Goal: Navigation & Orientation: Understand site structure

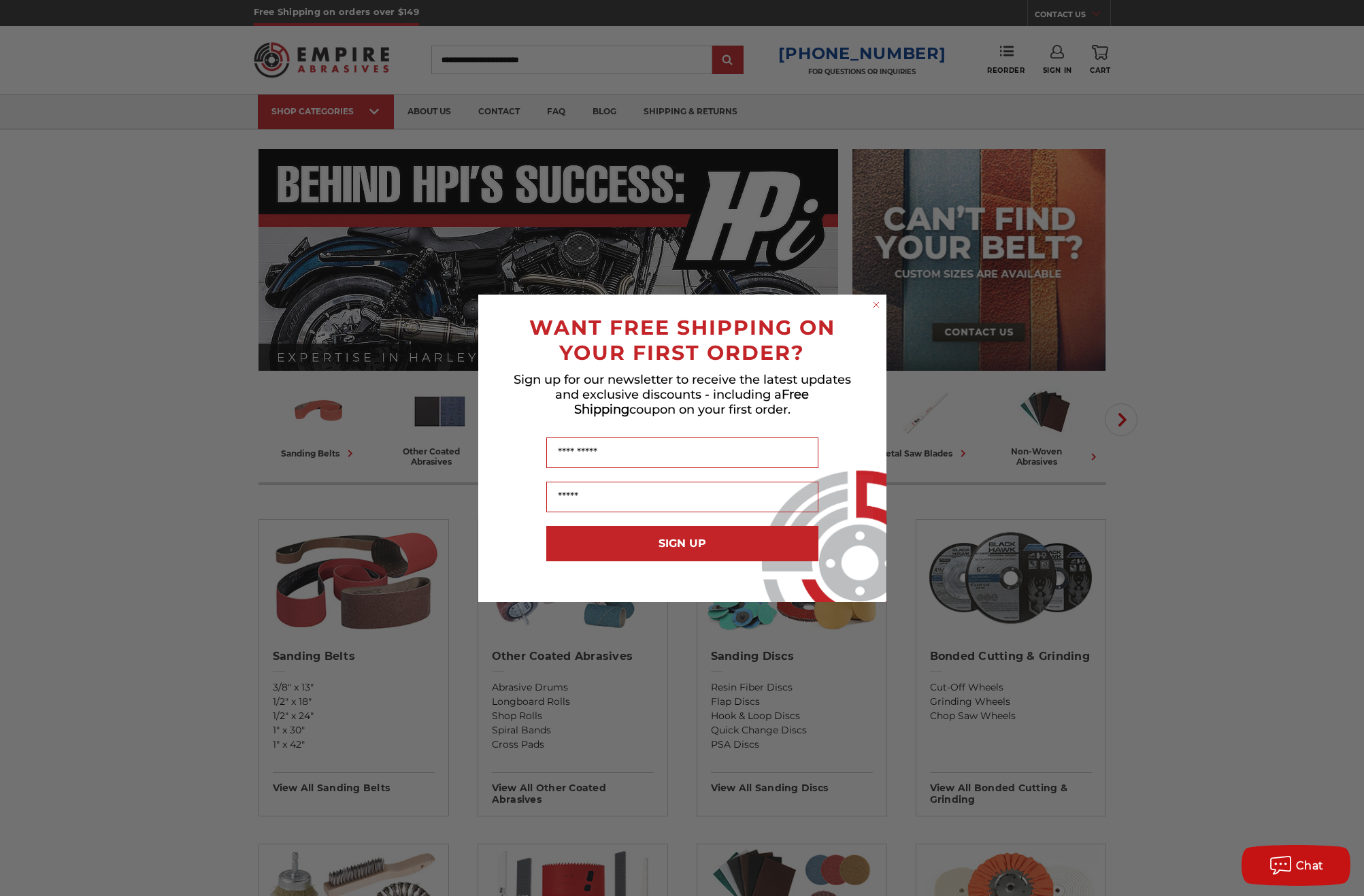
click at [872, 298] on icon "Close dialog" at bounding box center [876, 304] width 14 height 14
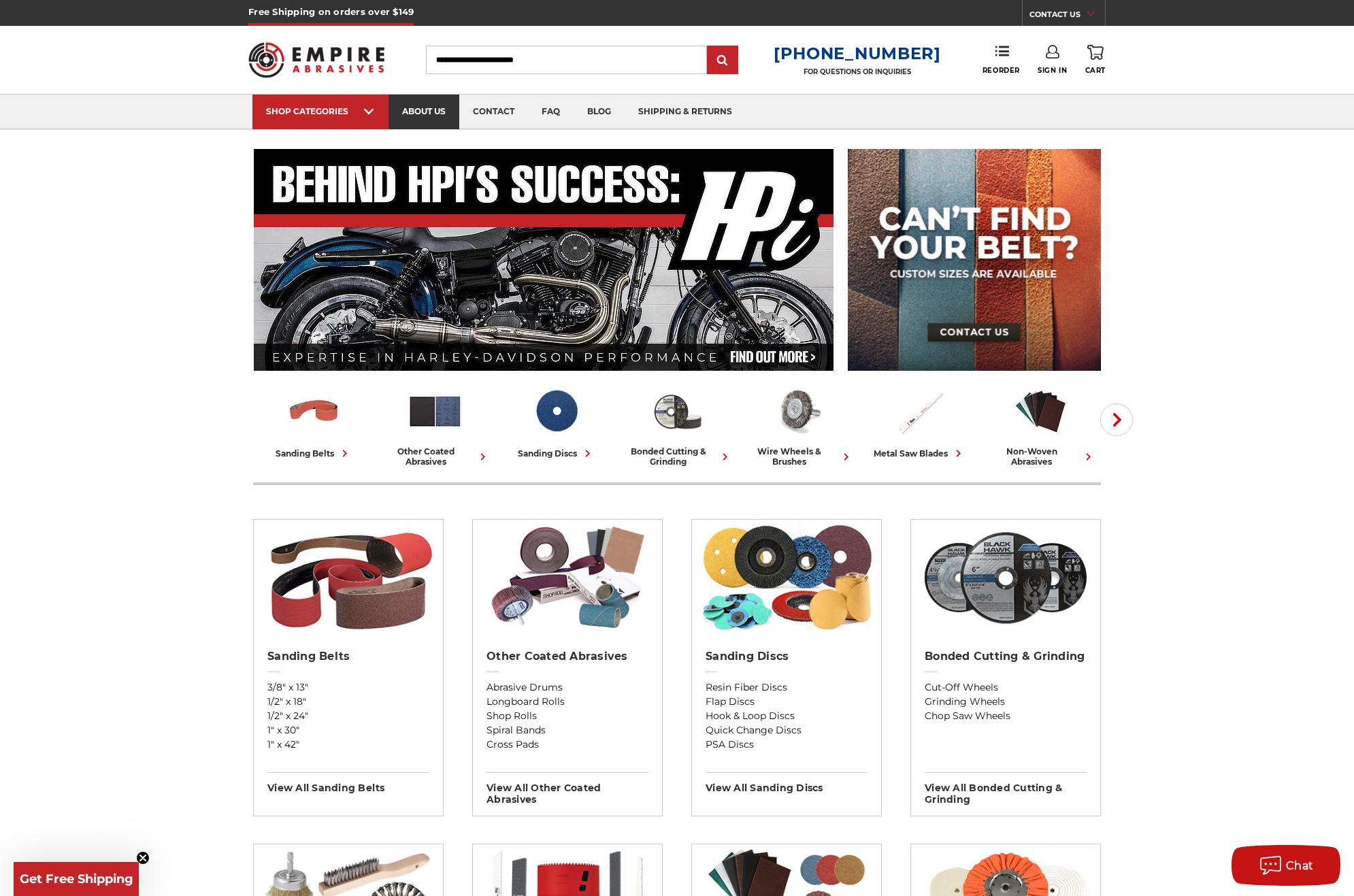
click at [440, 112] on link "about us" at bounding box center [424, 111] width 71 height 35
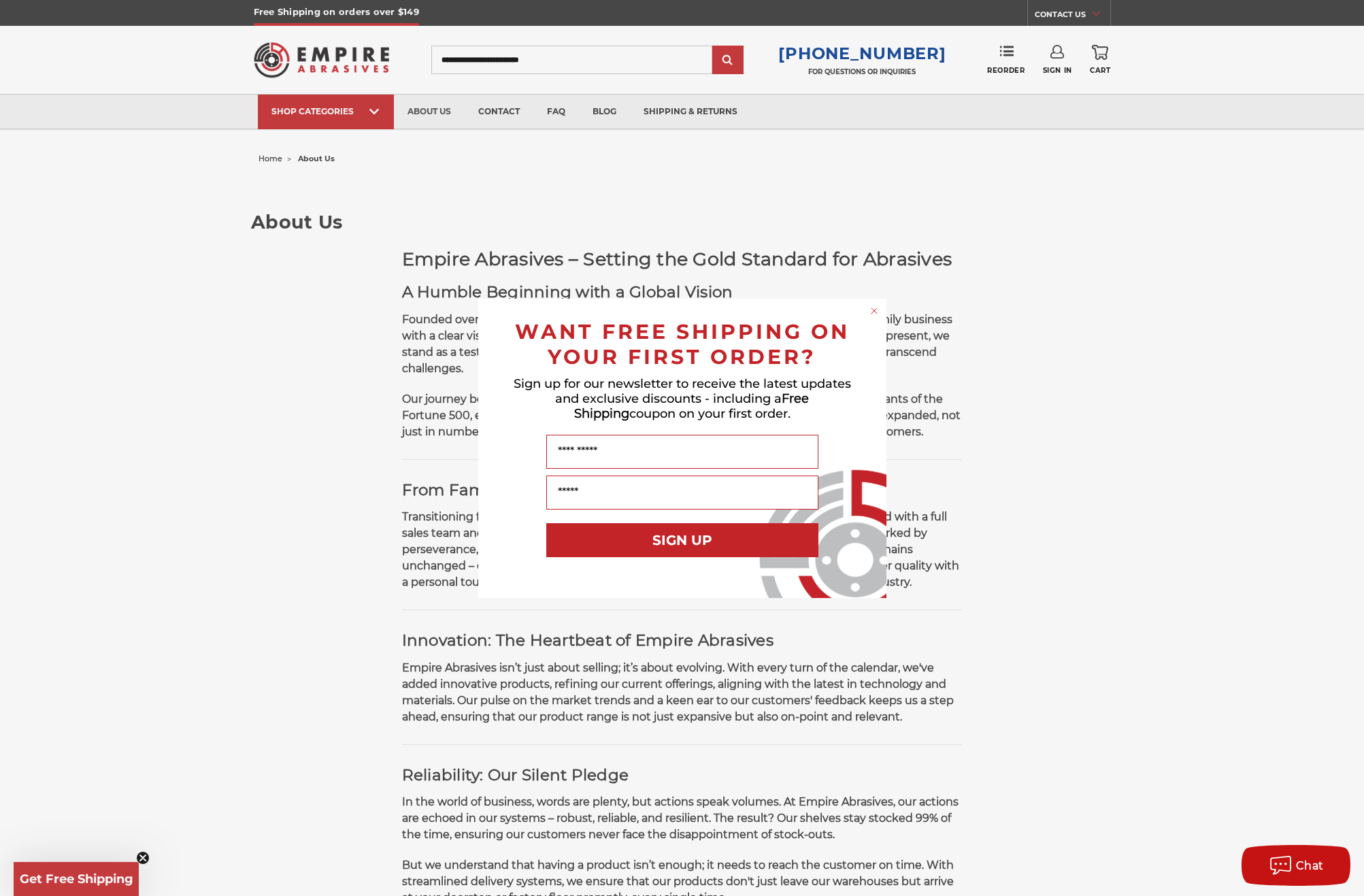
click at [875, 309] on icon "Close dialog" at bounding box center [874, 310] width 6 height 6
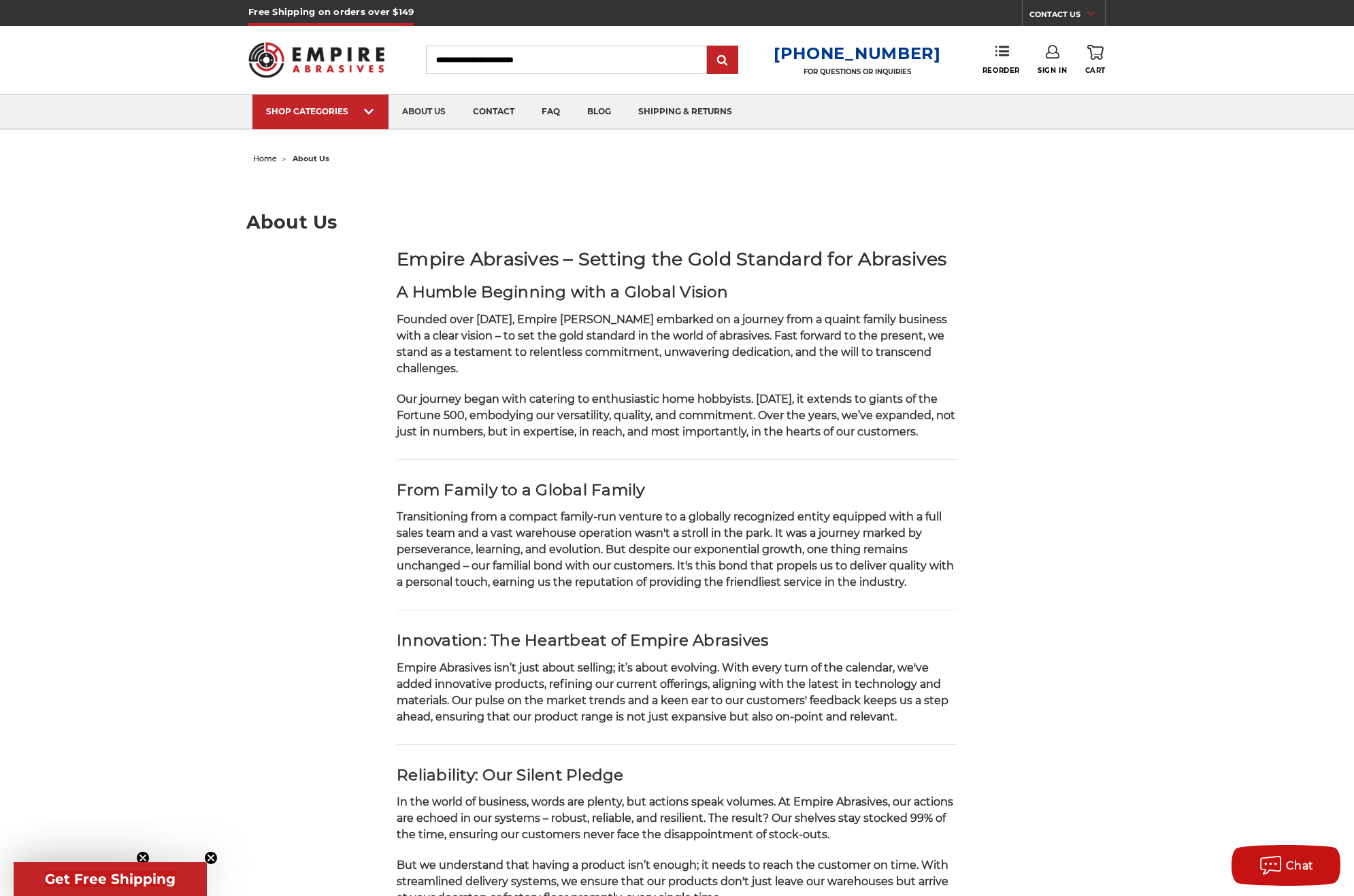
click at [1353, 41] on header "Free Shipping on orders over $149 CONTACT US [DATE] - [DATE] (excluding holiday…" at bounding box center [677, 65] width 1354 height 130
click at [439, 110] on link "about us" at bounding box center [424, 111] width 71 height 35
click at [502, 113] on link "contact" at bounding box center [493, 111] width 69 height 35
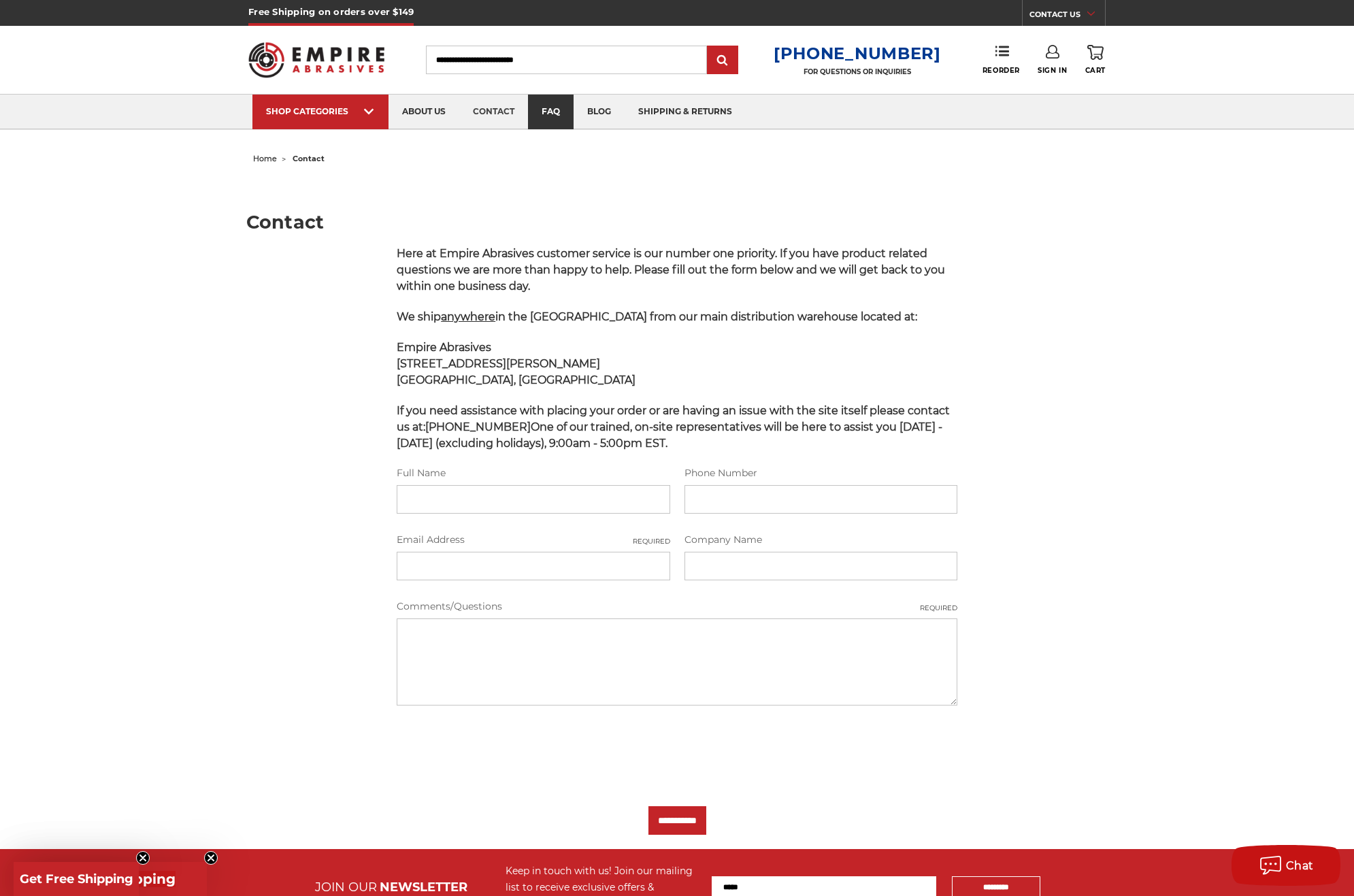
click at [555, 104] on link "faq" at bounding box center [550, 111] width 46 height 35
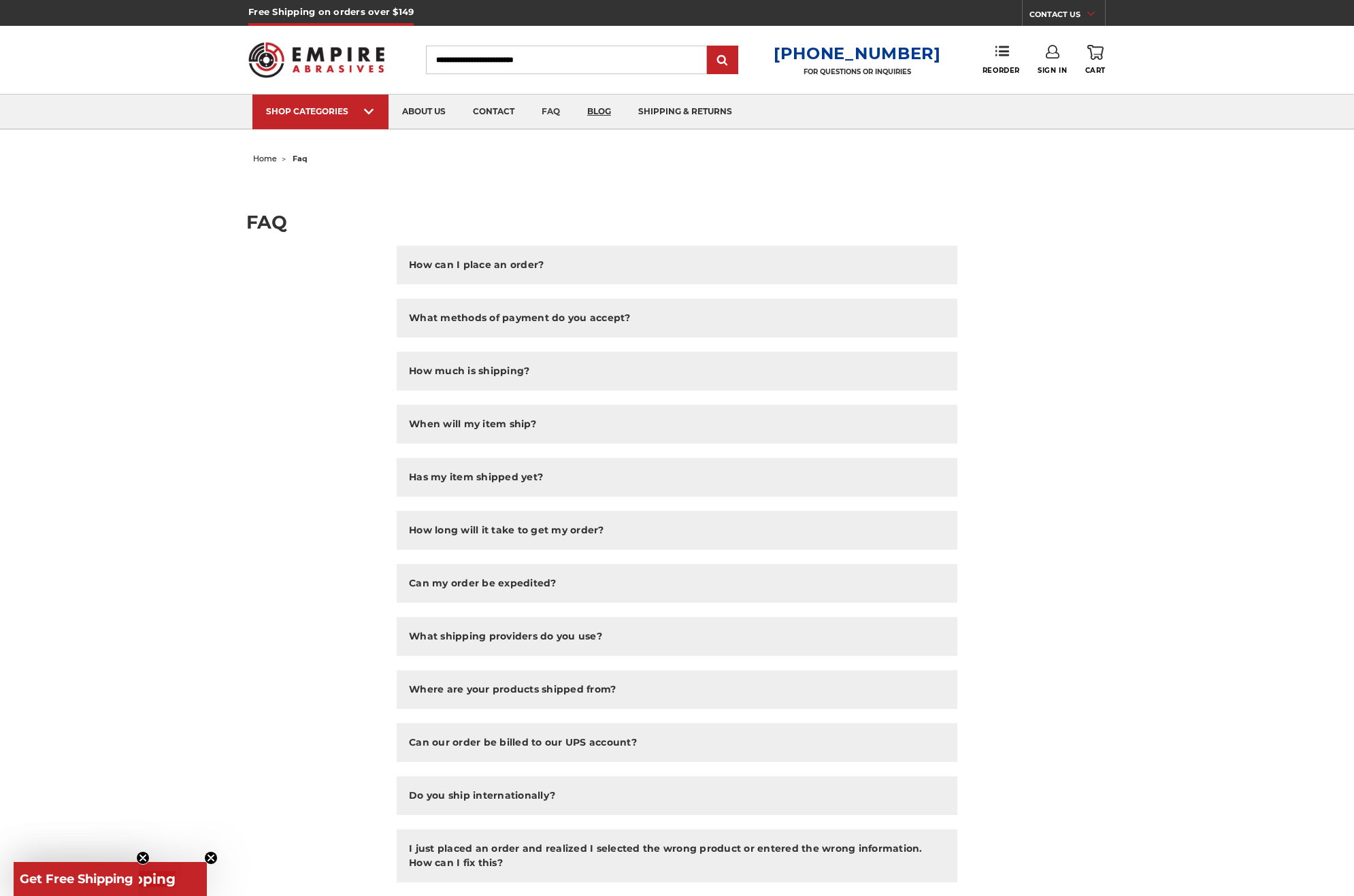
click at [605, 113] on link "blog" at bounding box center [599, 111] width 51 height 35
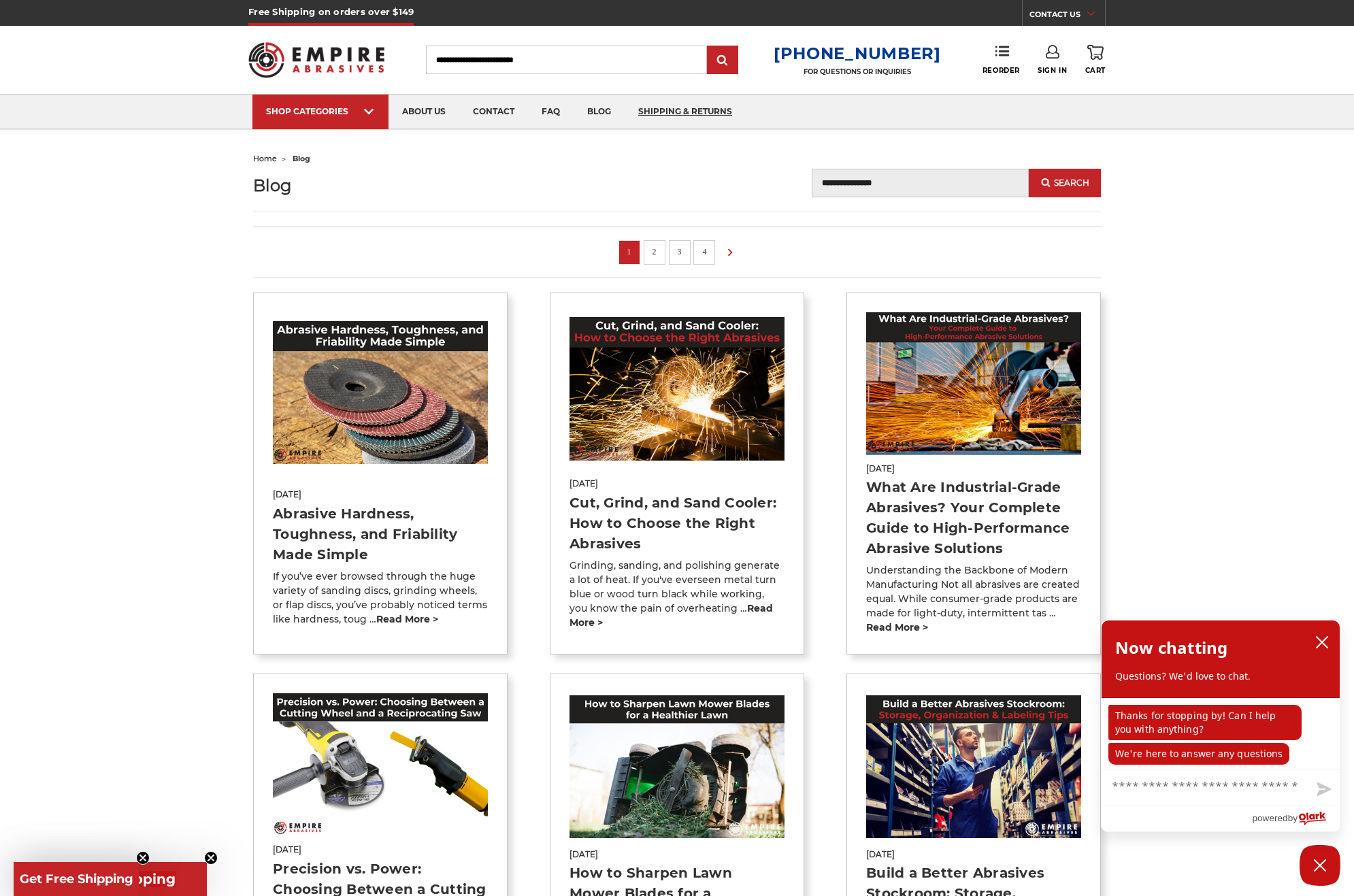
click at [658, 113] on link "shipping & returns" at bounding box center [685, 111] width 121 height 35
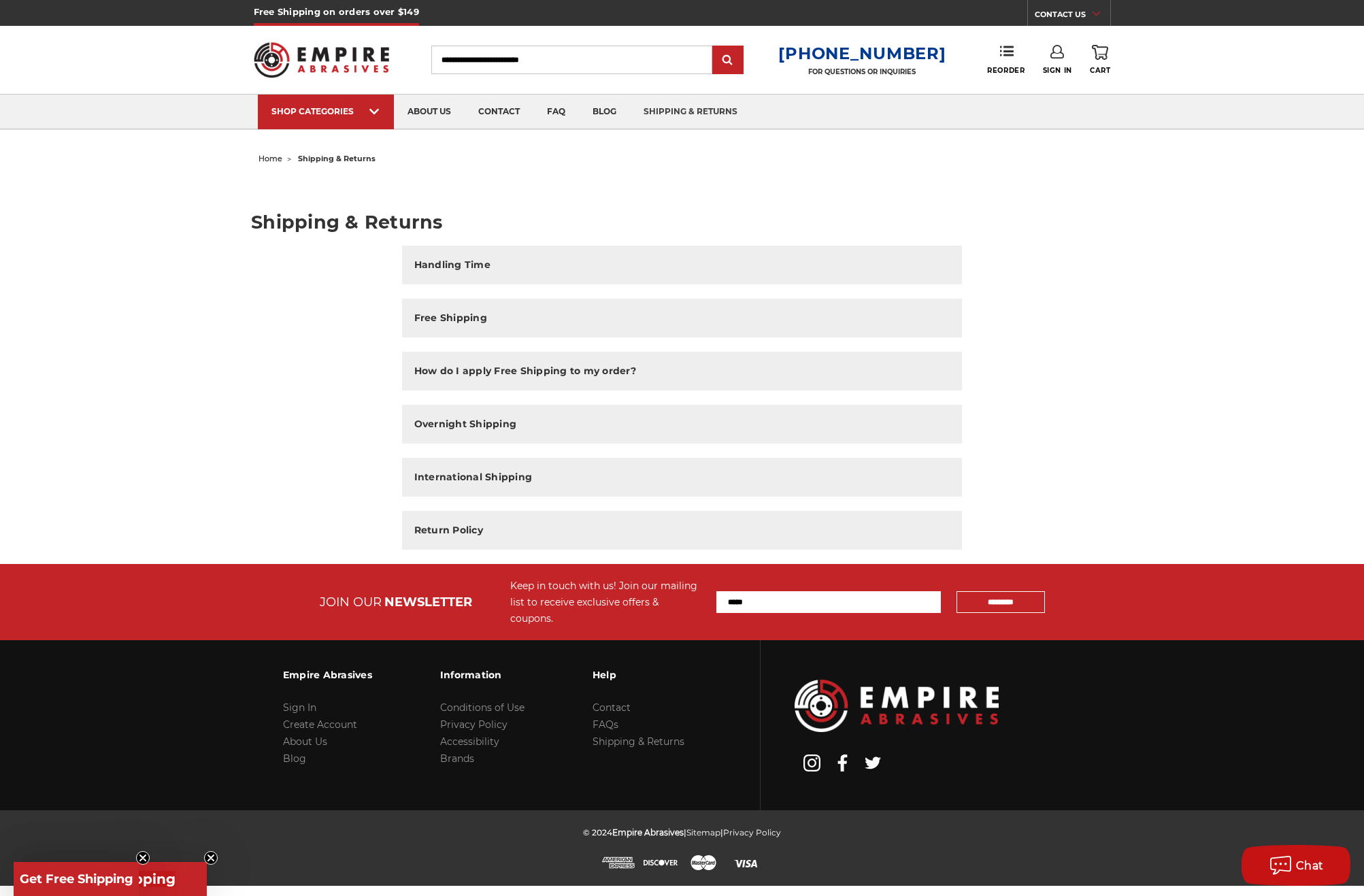
click at [1362, 60] on header "Free Shipping on orders over $149 CONTACT US [DATE] - [DATE] (excluding holiday…" at bounding box center [682, 65] width 1364 height 130
click at [289, 48] on img at bounding box center [322, 60] width 136 height 53
